Goal: Task Accomplishment & Management: Manage account settings

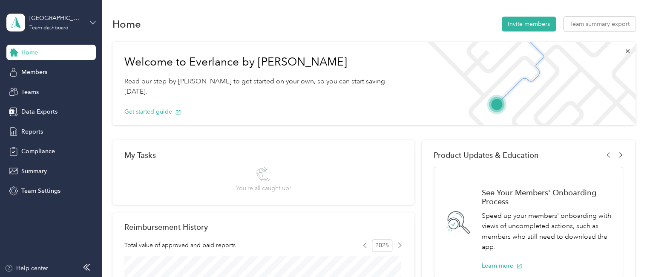
click at [94, 20] on icon at bounding box center [93, 23] width 6 height 6
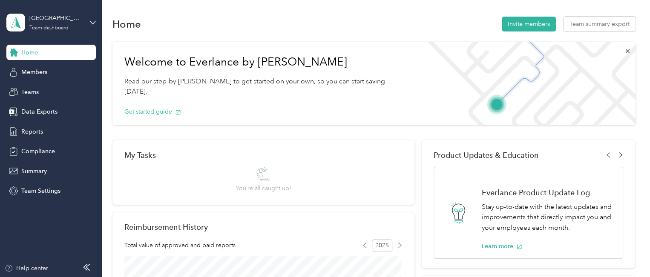
click at [63, 91] on div "Personal dashboard" at bounding box center [144, 89] width 264 height 15
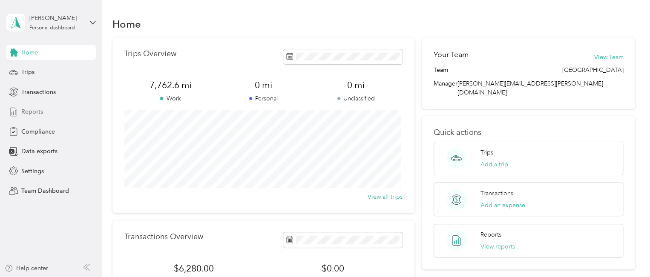
click at [37, 110] on span "Reports" at bounding box center [32, 111] width 22 height 9
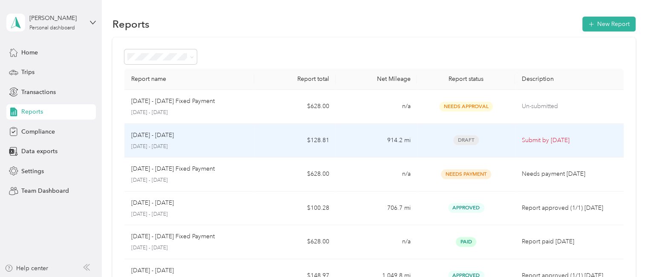
click at [178, 136] on div "[DATE] - [DATE]" at bounding box center [189, 135] width 117 height 9
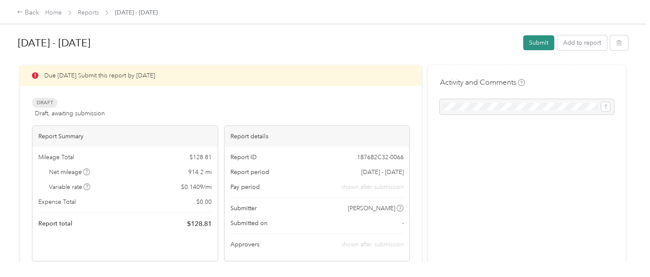
click at [539, 40] on button "Submit" at bounding box center [538, 42] width 31 height 15
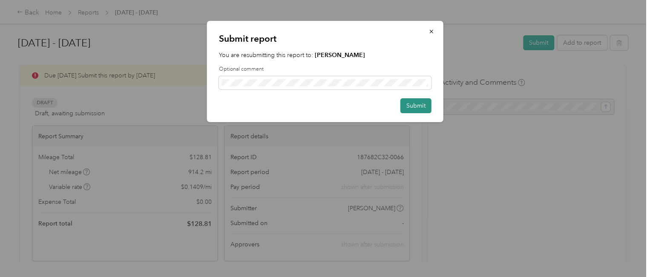
click at [405, 106] on button "Submit" at bounding box center [415, 105] width 31 height 15
